Goal: Task Accomplishment & Management: Manage account settings

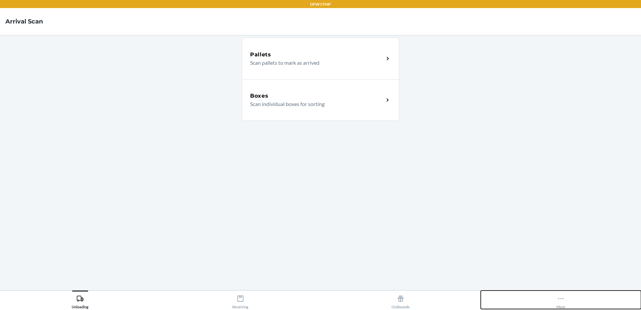
click at [562, 302] on div "More" at bounding box center [560, 300] width 9 height 17
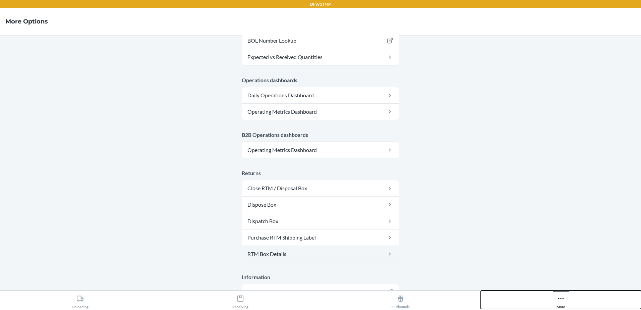
scroll to position [318, 0]
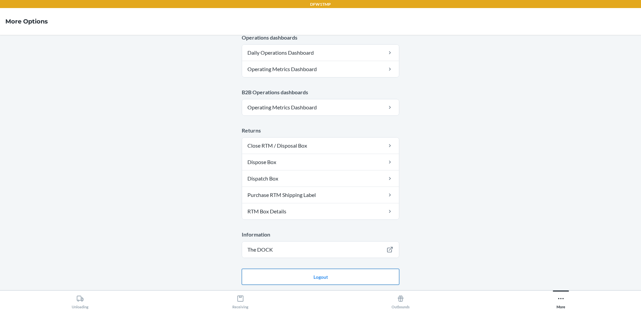
click at [293, 273] on button "Logout" at bounding box center [320, 276] width 157 height 16
